Goal: Task Accomplishment & Management: Use online tool/utility

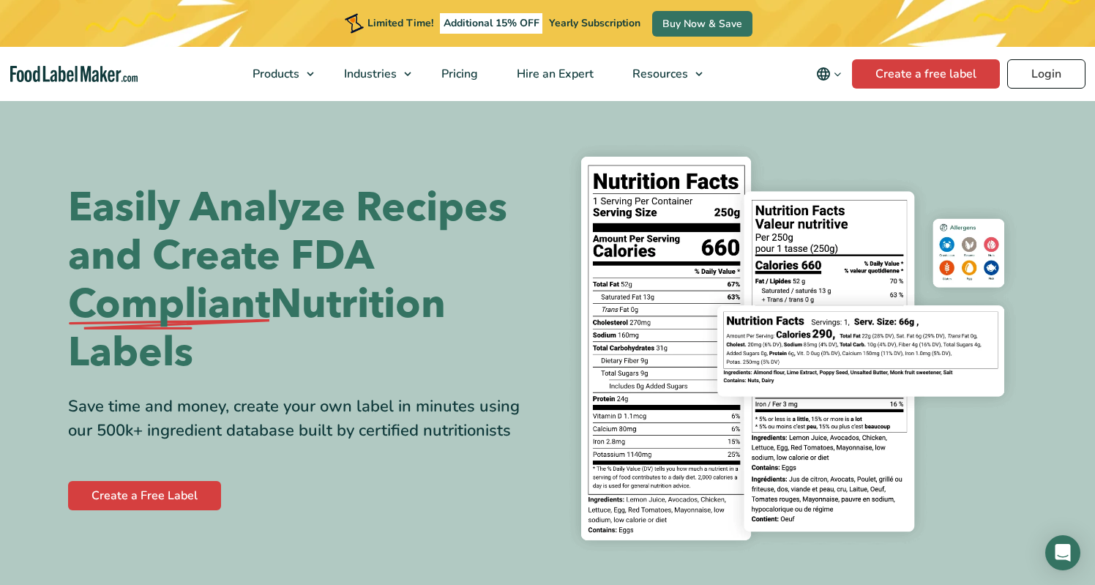
click at [1041, 67] on link "Login" at bounding box center [1047, 73] width 78 height 29
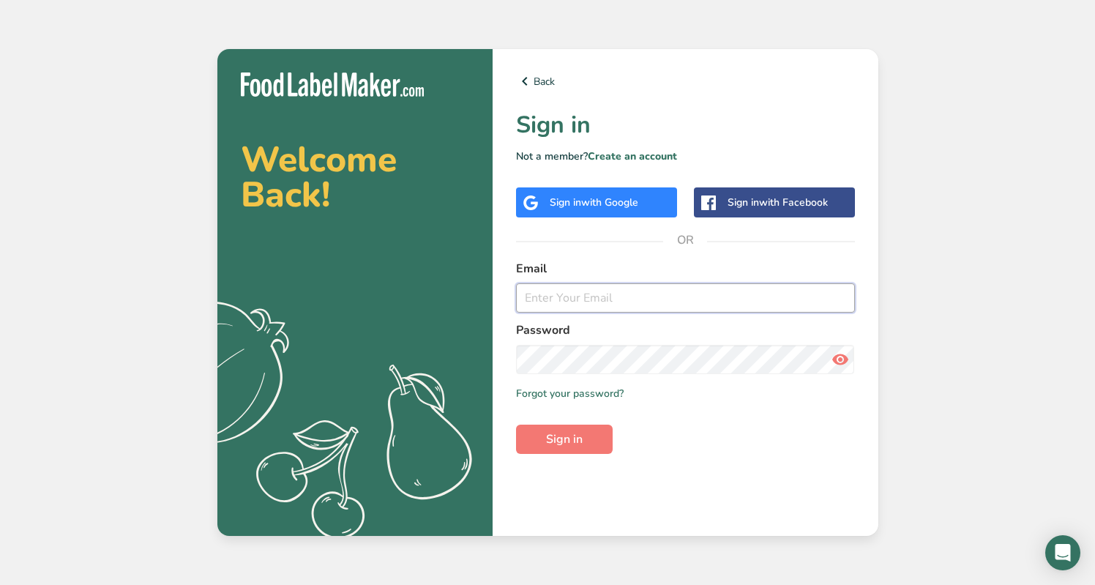
type input "[PERSON_NAME][EMAIL_ADDRESS][DOMAIN_NAME]"
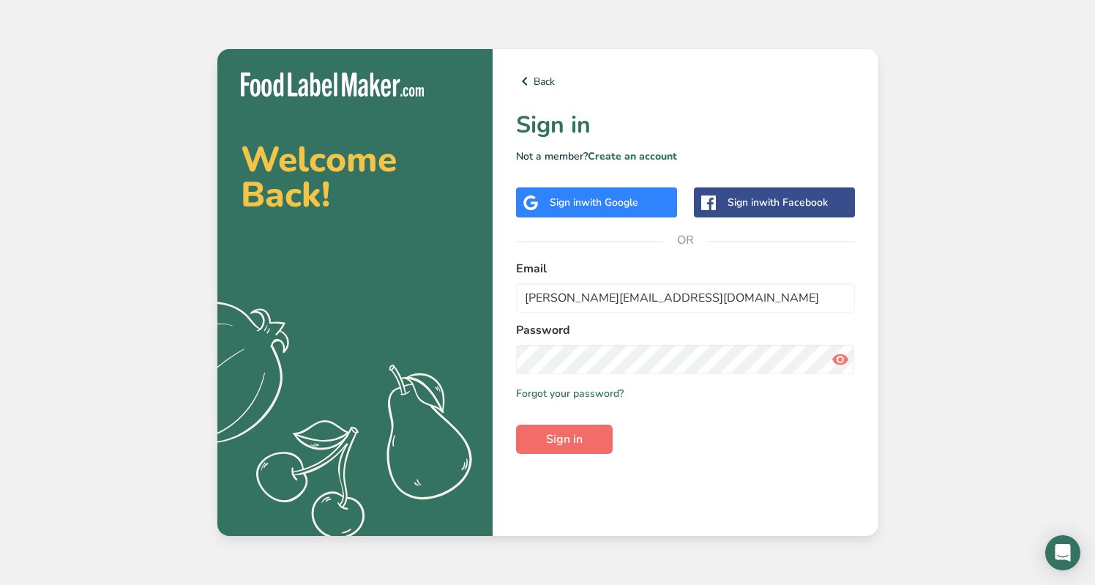
click at [562, 440] on span "Sign in" at bounding box center [564, 440] width 37 height 18
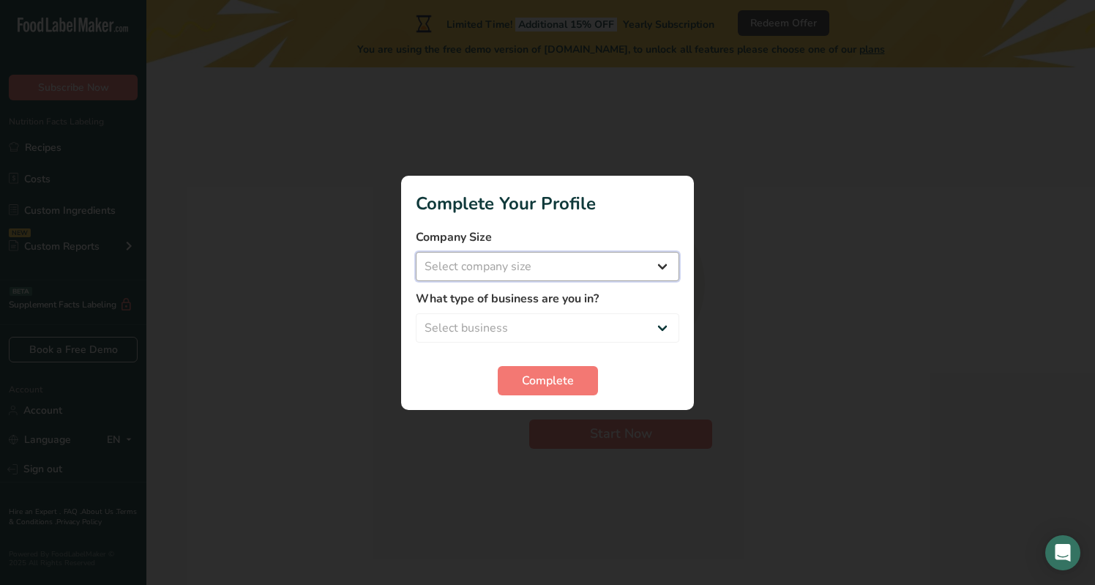
select select "2"
select select "1"
click at [545, 372] on span "Complete" at bounding box center [548, 381] width 52 height 18
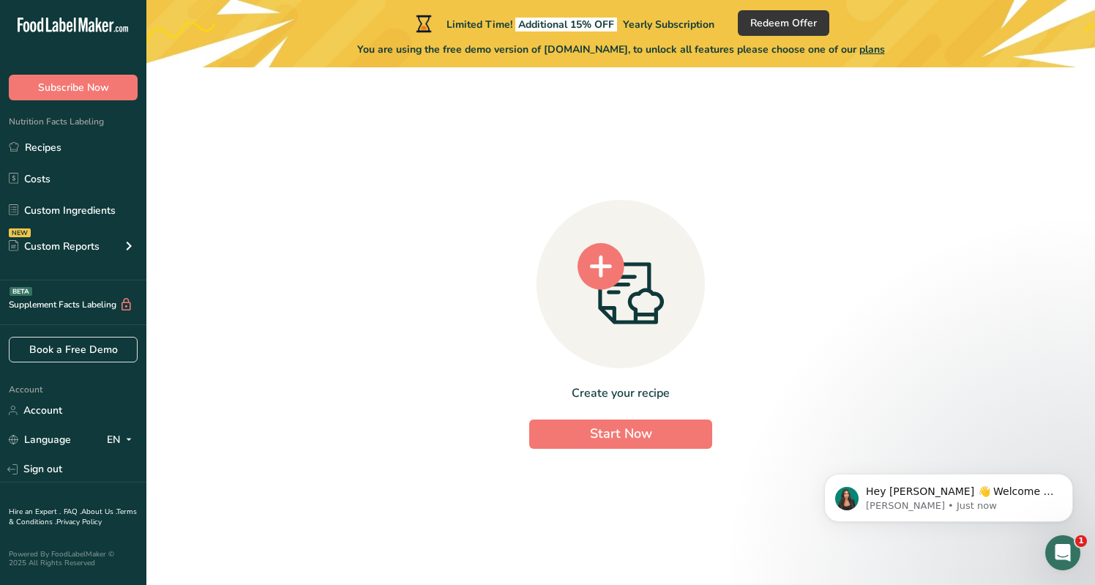
click at [881, 47] on span "plans" at bounding box center [873, 49] width 26 height 14
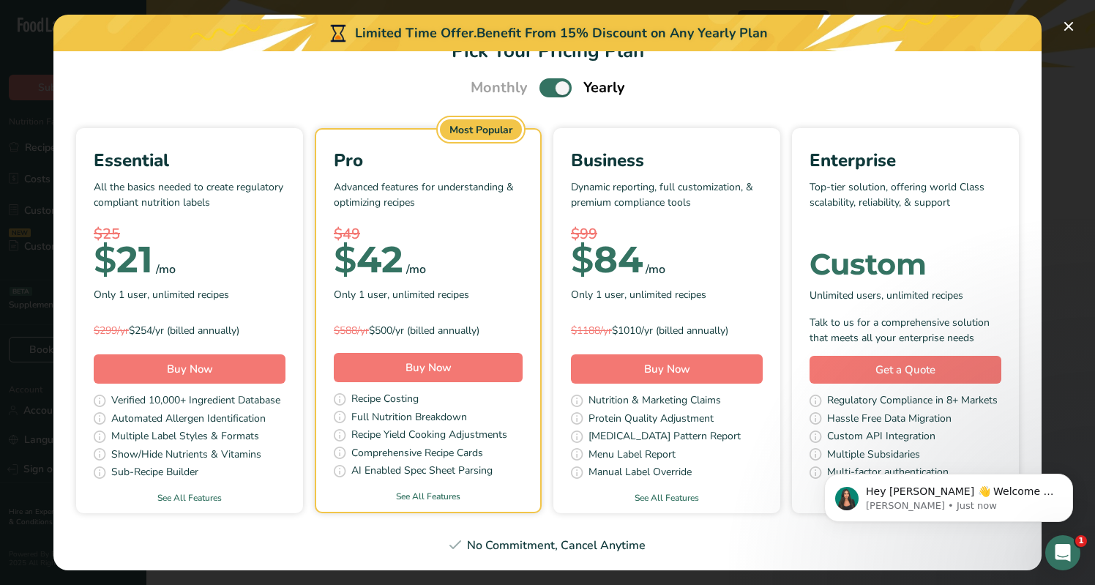
scroll to position [37, 0]
click at [644, 405] on span "Nutrition & Marketing Claims" at bounding box center [655, 402] width 133 height 18
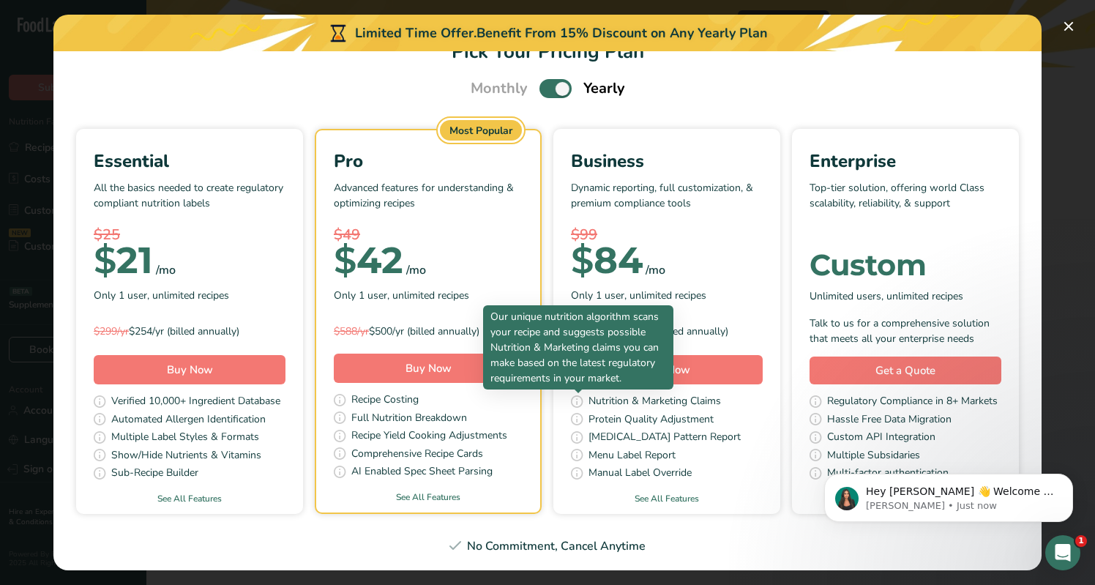
click at [576, 405] on icon "Pick Your Pricing Plan Modal" at bounding box center [577, 402] width 15 height 23
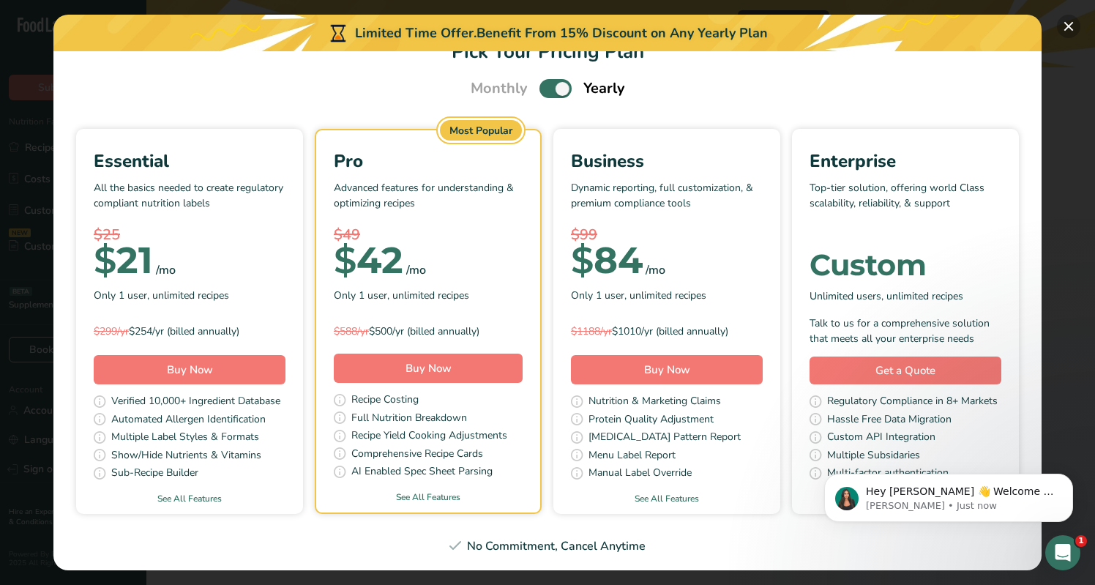
click at [1074, 26] on button "Pick Your Pricing Plan Modal" at bounding box center [1068, 26] width 23 height 23
